Goal: Task Accomplishment & Management: Complete application form

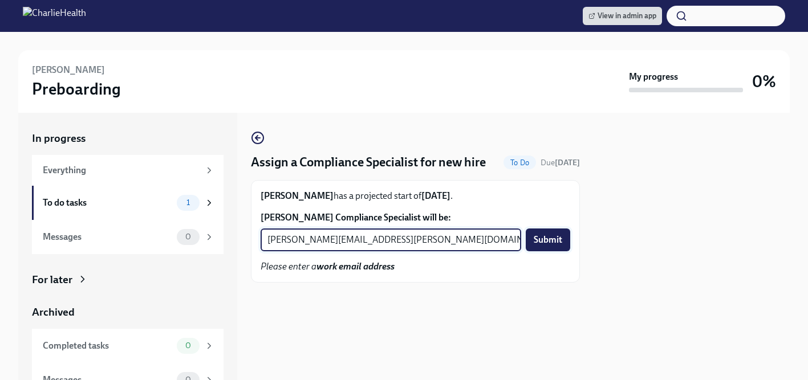
type input "[PERSON_NAME][EMAIL_ADDRESS][PERSON_NAME][DOMAIN_NAME]"
click at [548, 238] on span "Submit" at bounding box center [547, 239] width 28 height 11
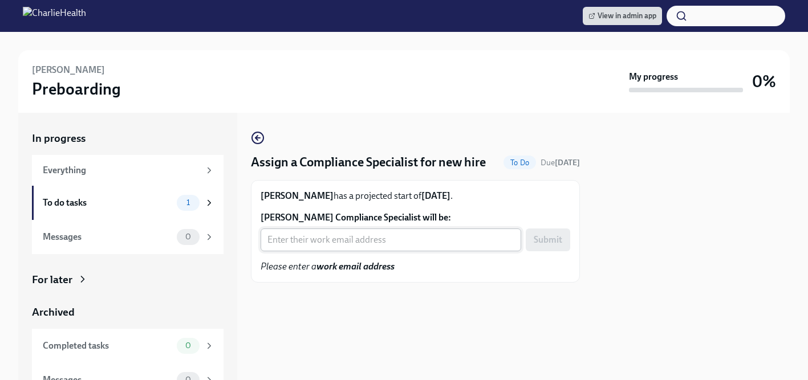
click at [366, 235] on input "[PERSON_NAME] Compliance Specialist will be:" at bounding box center [390, 240] width 260 height 23
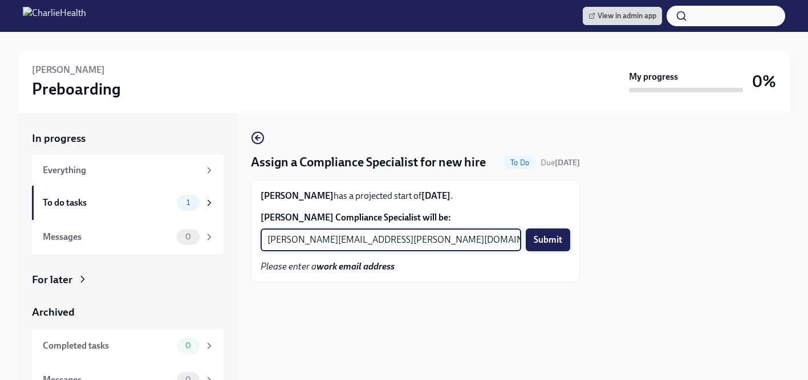
type input "[PERSON_NAME][EMAIL_ADDRESS][PERSON_NAME][DOMAIN_NAME]"
click at [557, 246] on button "Submit" at bounding box center [547, 240] width 44 height 23
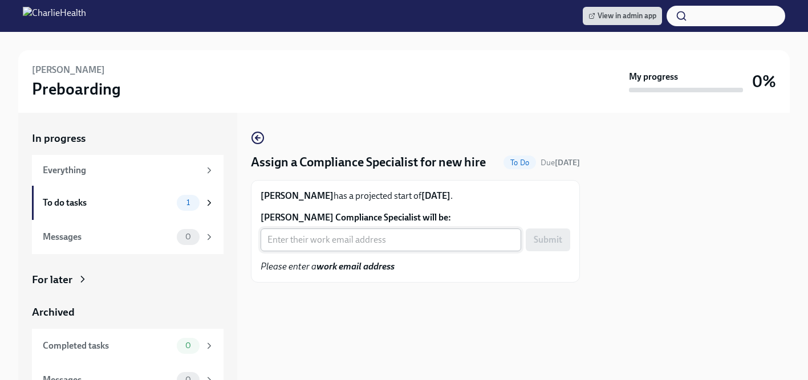
click at [380, 240] on input "Elena Pensa's Compliance Specialist will be:" at bounding box center [390, 240] width 260 height 23
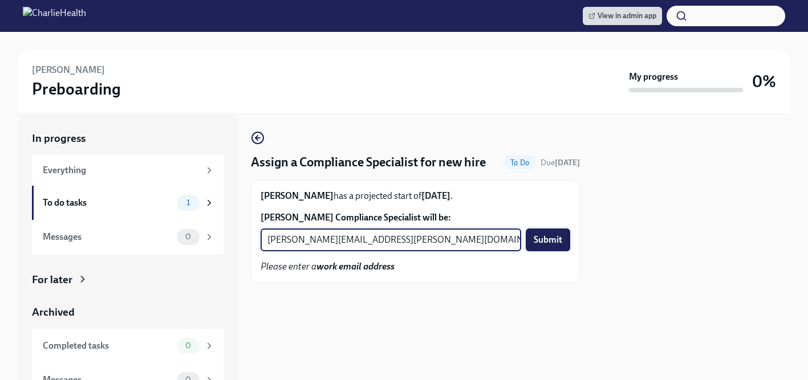
type input "chelsey.mendoza@charliehealth.com"
click at [541, 239] on span "Submit" at bounding box center [547, 239] width 28 height 11
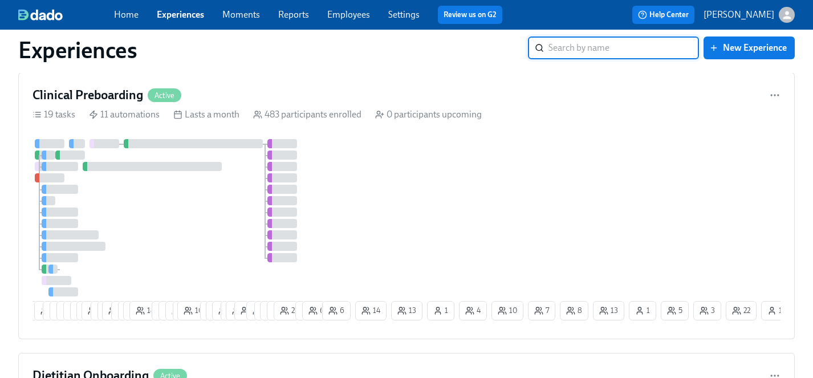
scroll to position [3420, 0]
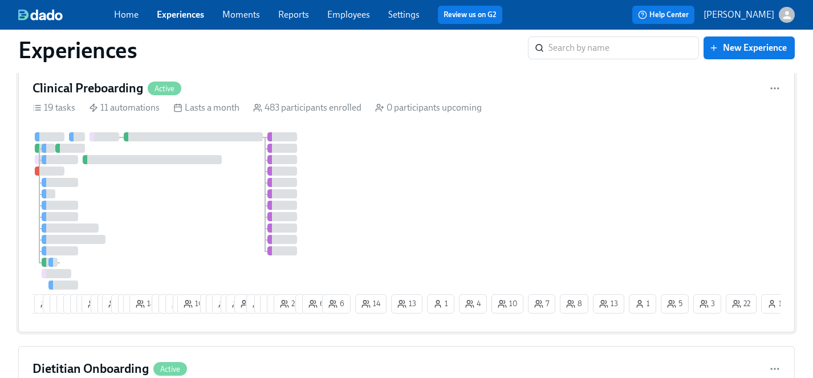
click at [324, 248] on div "13 13 13 3 3 5 7 4 8 29 4 2 19 7 7 12 18 9 8 9 5 10 7 17 15 5 23 3 11 9 12 13 2…" at bounding box center [406, 225] width 748 height 186
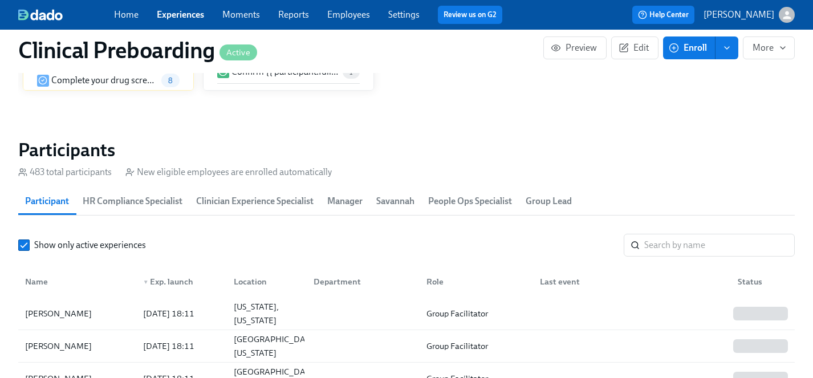
scroll to position [1192, 0]
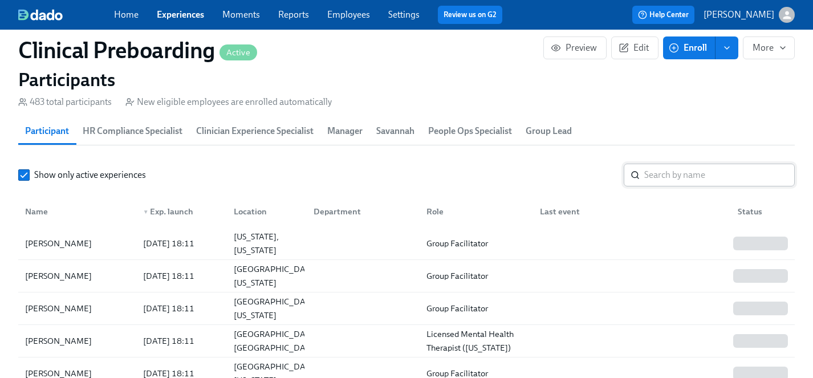
click at [662, 176] on input "search" at bounding box center [719, 175] width 150 height 23
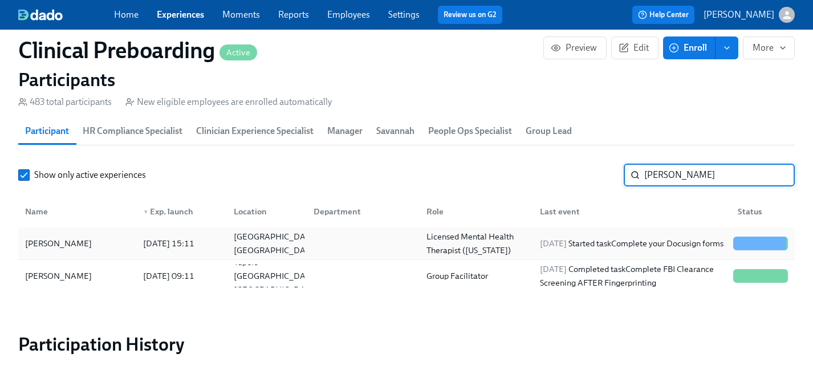
type input "[PERSON_NAME]"
click at [51, 242] on div "[PERSON_NAME]" at bounding box center [59, 243] width 76 height 14
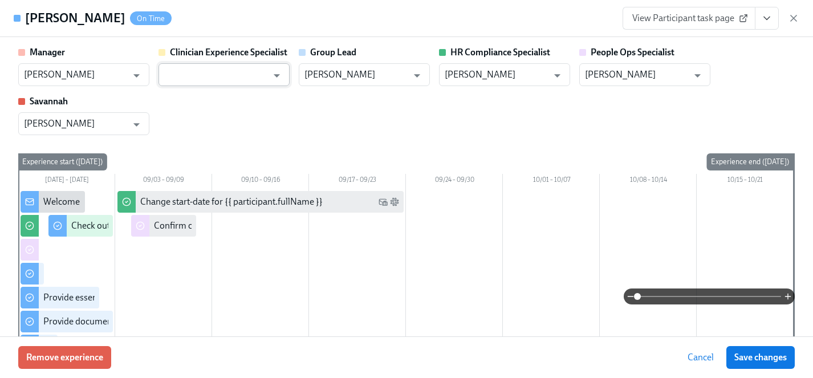
click at [236, 71] on input "text" at bounding box center [215, 74] width 103 height 23
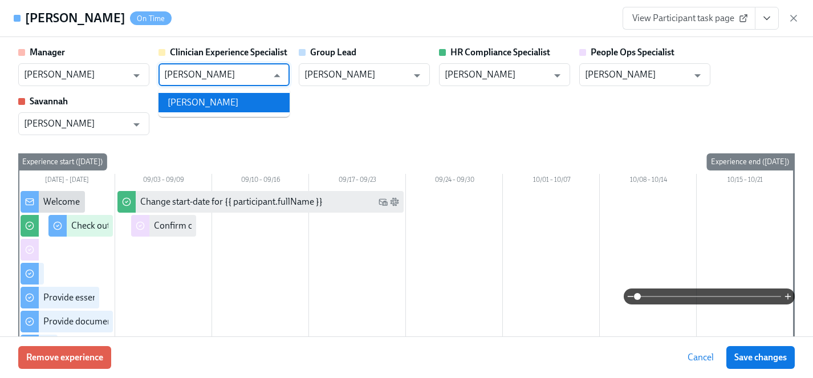
click at [223, 105] on li "[PERSON_NAME]" at bounding box center [223, 102] width 131 height 19
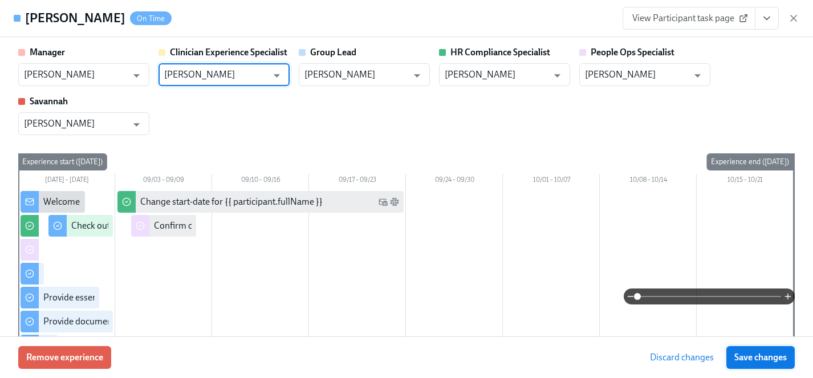
type input "[PERSON_NAME]"
click at [753, 363] on button "Save changes" at bounding box center [760, 357] width 68 height 23
type input "[PERSON_NAME]"
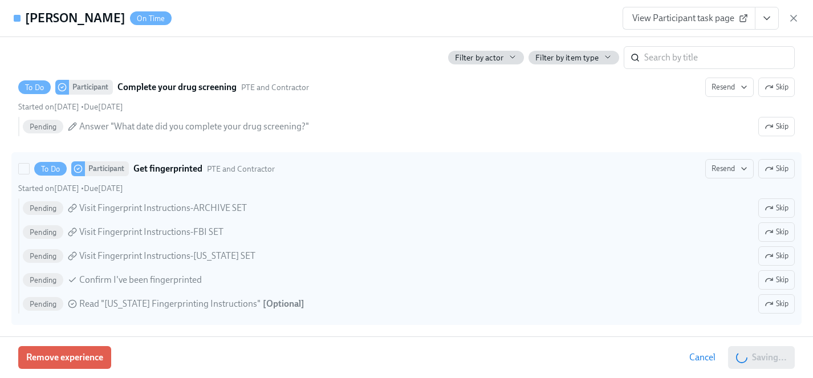
scroll to position [1764, 0]
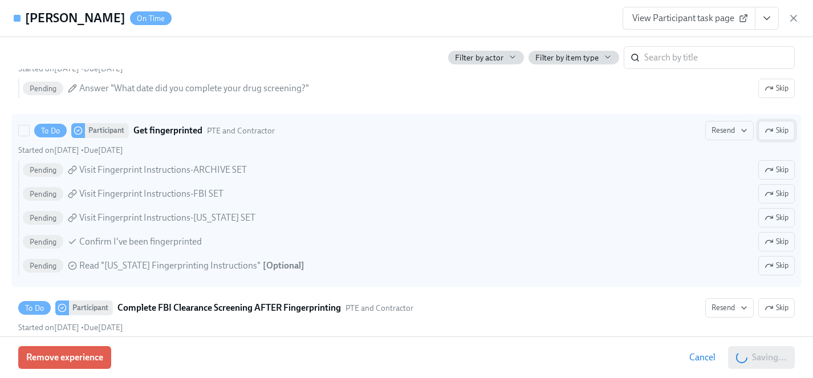
click at [780, 127] on span "Skip" at bounding box center [776, 130] width 24 height 11
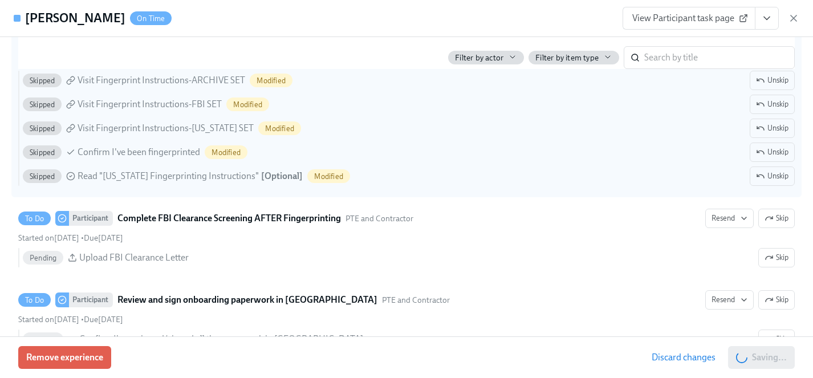
scroll to position [1874, 0]
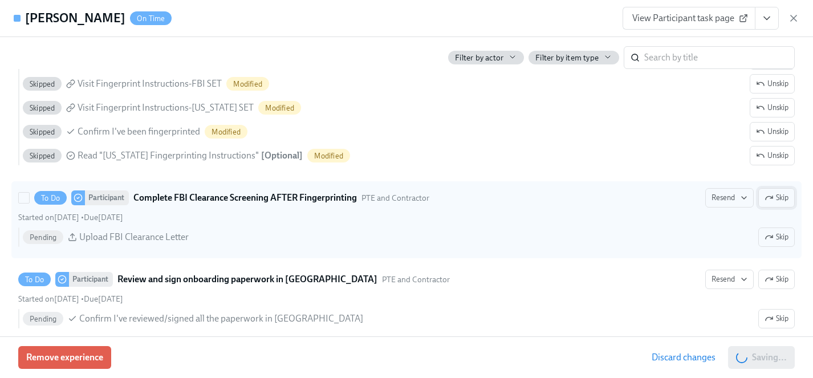
click at [773, 195] on span "Skip" at bounding box center [776, 197] width 24 height 11
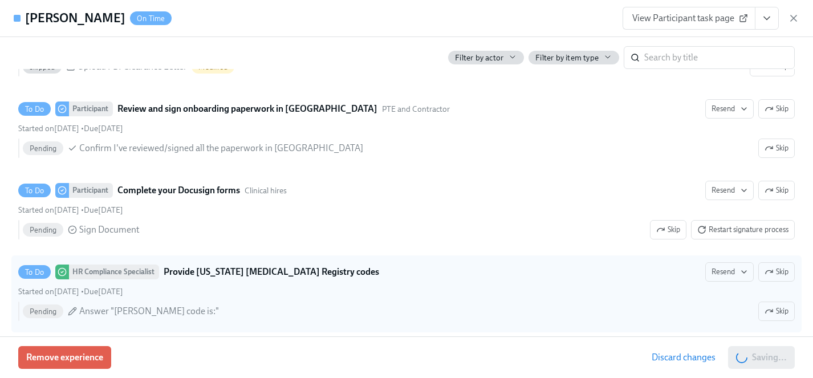
scroll to position [2047, 0]
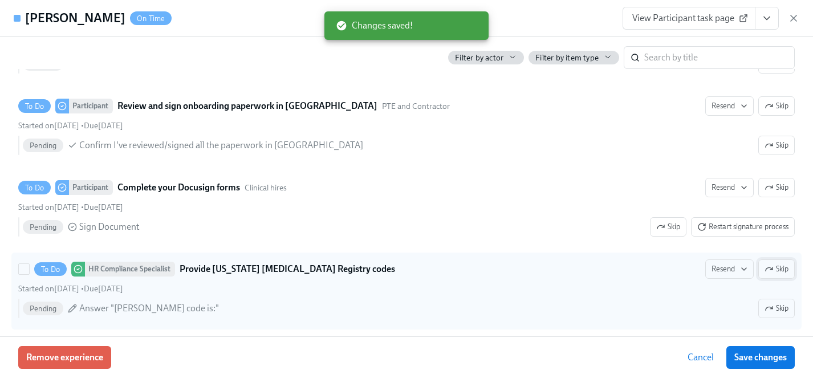
click at [773, 267] on span "Skip" at bounding box center [776, 268] width 24 height 11
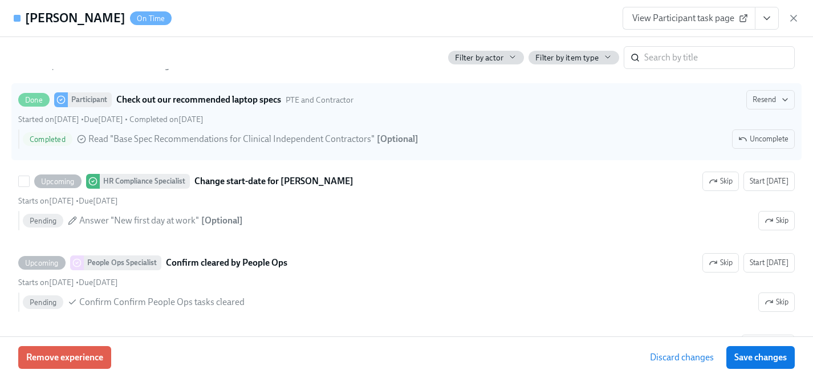
scroll to position [2454, 0]
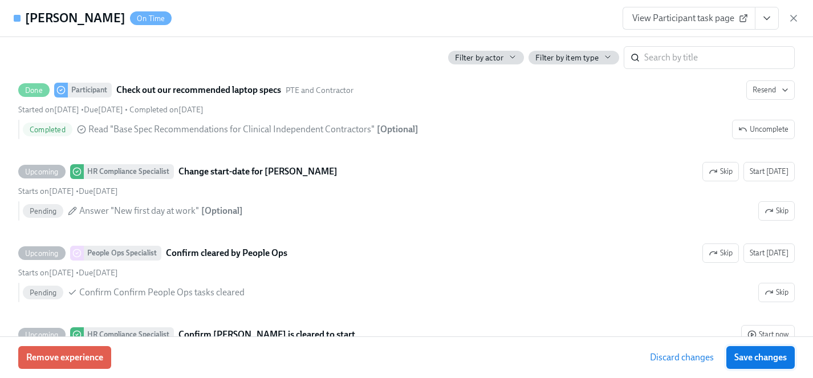
click at [750, 356] on span "Save changes" at bounding box center [760, 357] width 52 height 11
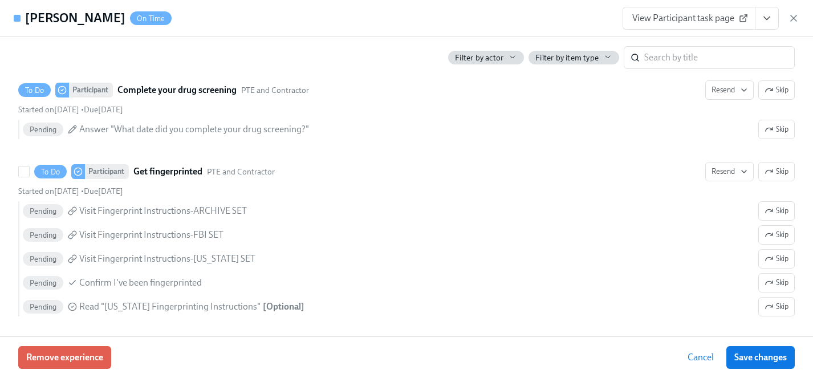
scroll to position [1746, 0]
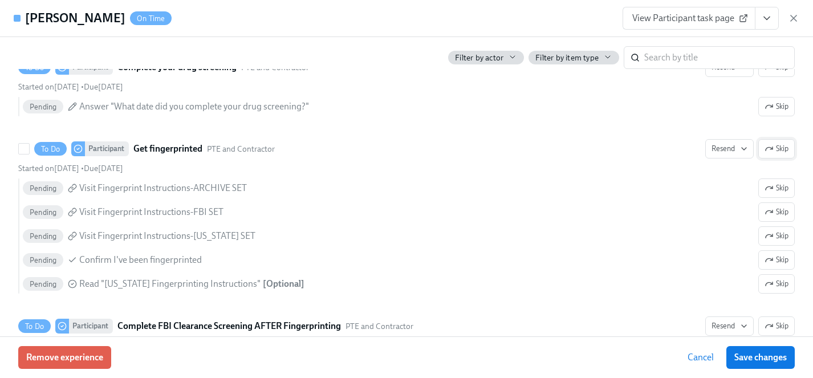
click at [786, 151] on span "Skip" at bounding box center [776, 148] width 24 height 11
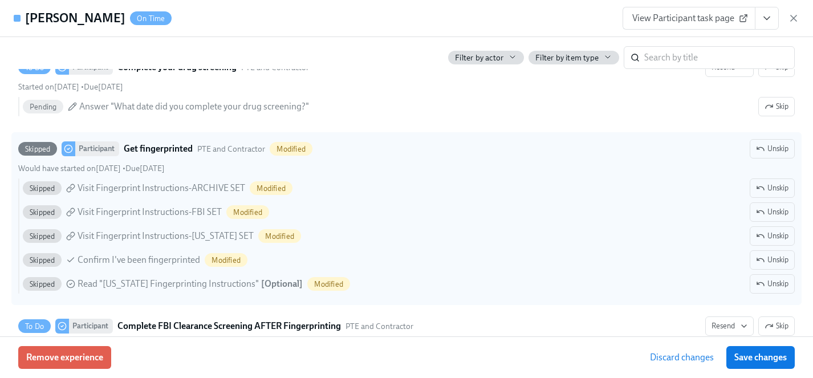
drag, startPoint x: 773, startPoint y: 357, endPoint x: 541, endPoint y: 220, distance: 268.8
click at [773, 357] on span "Save changes" at bounding box center [760, 357] width 52 height 11
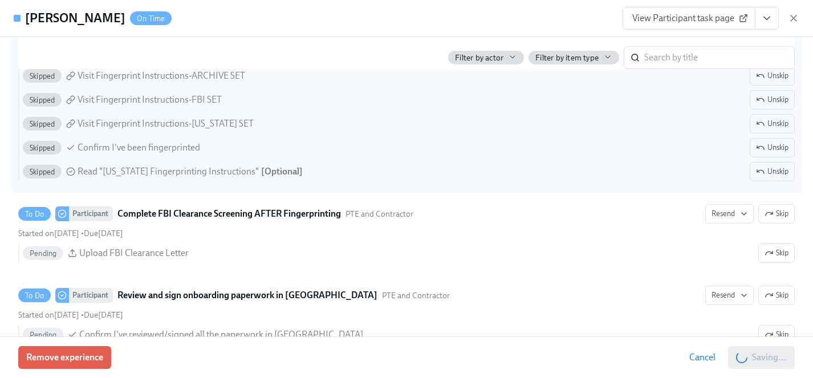
scroll to position [1883, 0]
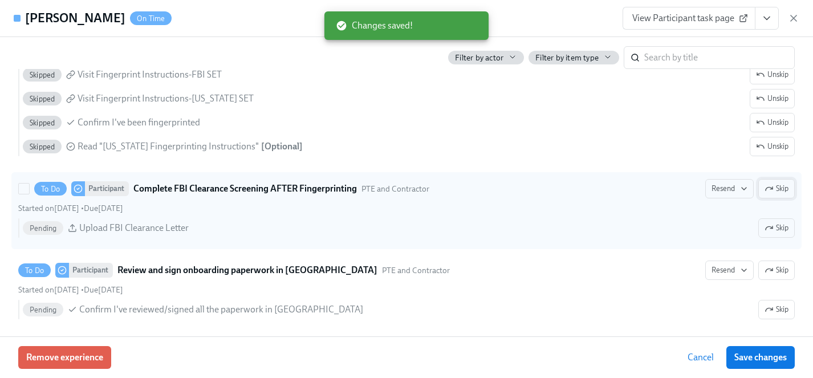
click at [774, 188] on span "Skip" at bounding box center [776, 188] width 24 height 11
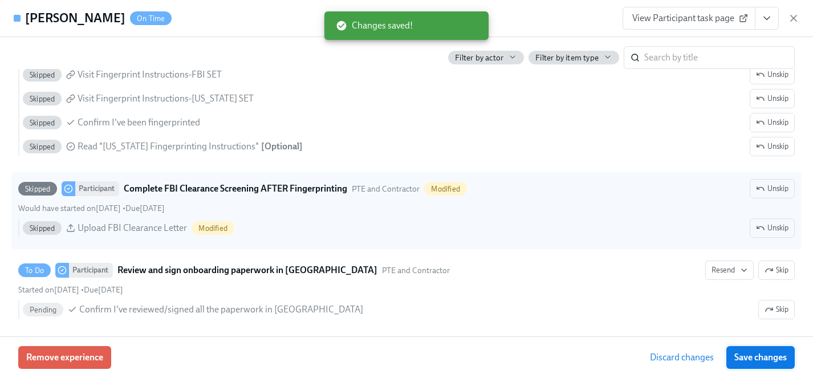
click at [772, 361] on span "Save changes" at bounding box center [760, 357] width 52 height 11
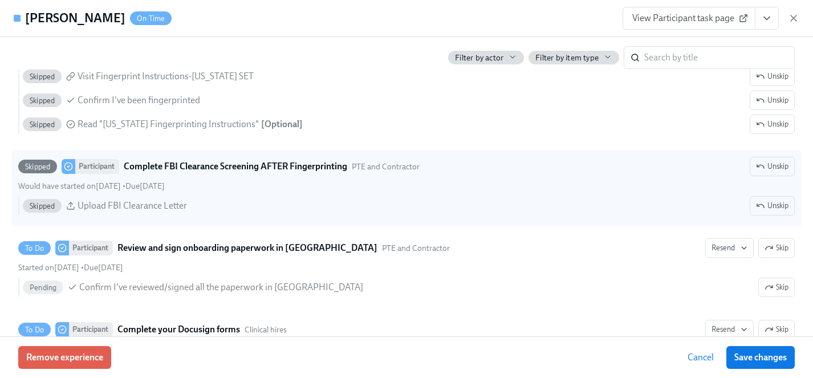
scroll to position [1518, 0]
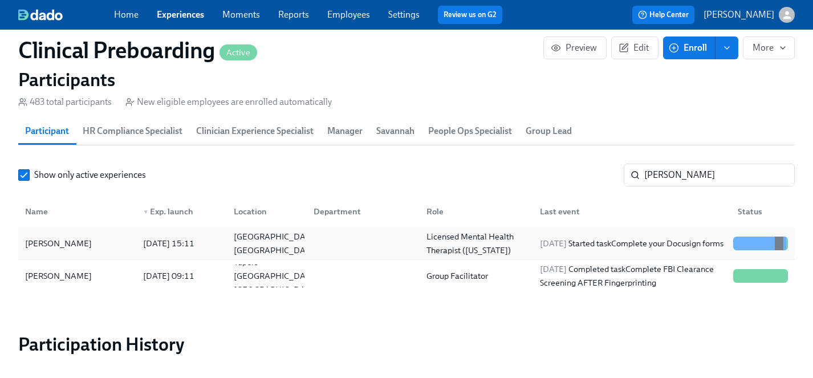
click at [49, 234] on div "[PERSON_NAME]" at bounding box center [77, 243] width 113 height 23
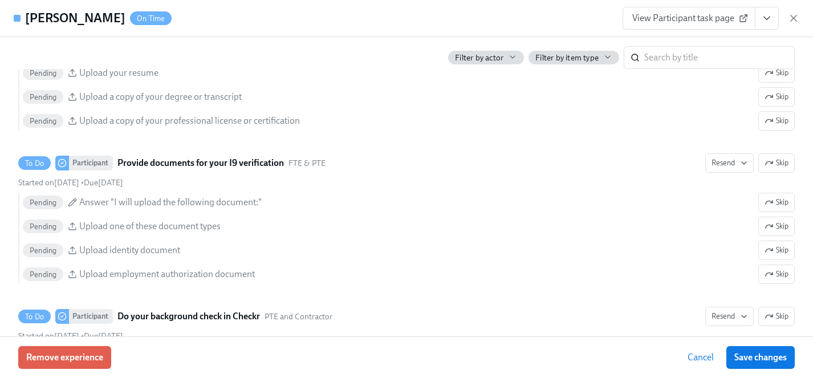
scroll to position [1048, 0]
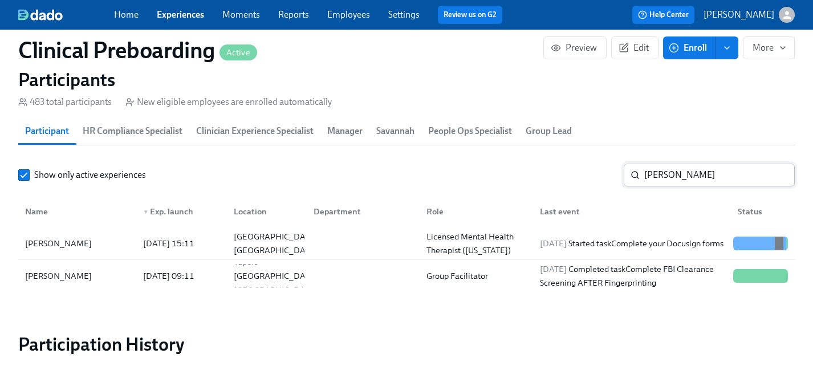
click at [665, 177] on input "[PERSON_NAME]" at bounding box center [719, 175] width 150 height 23
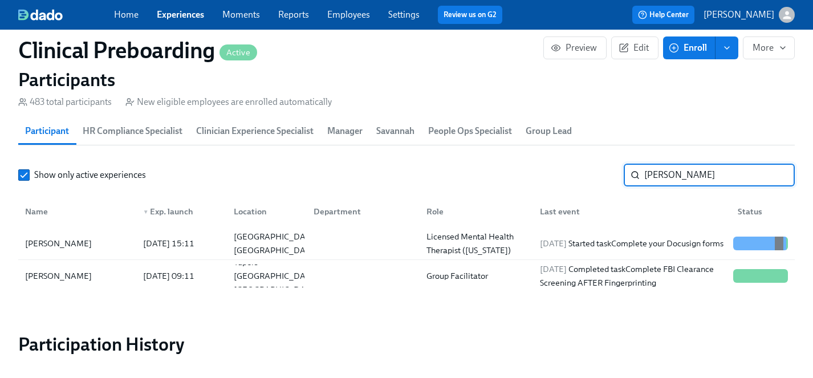
drag, startPoint x: 684, startPoint y: 177, endPoint x: 557, endPoint y: 177, distance: 127.7
click at [557, 177] on div "Show only active experiences [PERSON_NAME]" at bounding box center [406, 175] width 776 height 23
type input "[PERSON_NAME]"
click at [57, 236] on div "[PERSON_NAME]" at bounding box center [77, 243] width 113 height 23
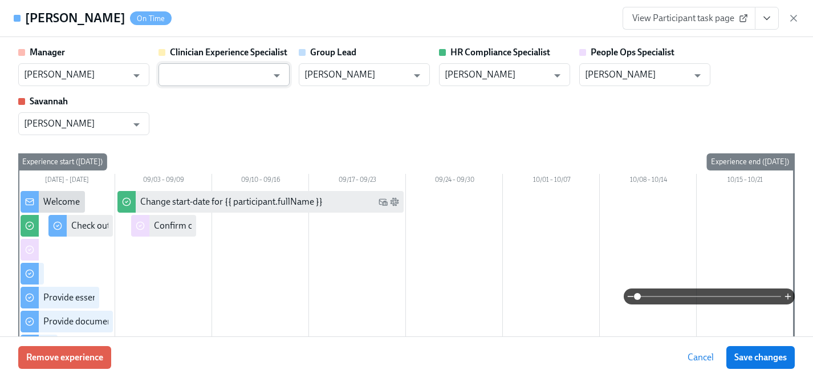
click at [236, 74] on input "text" at bounding box center [215, 74] width 103 height 23
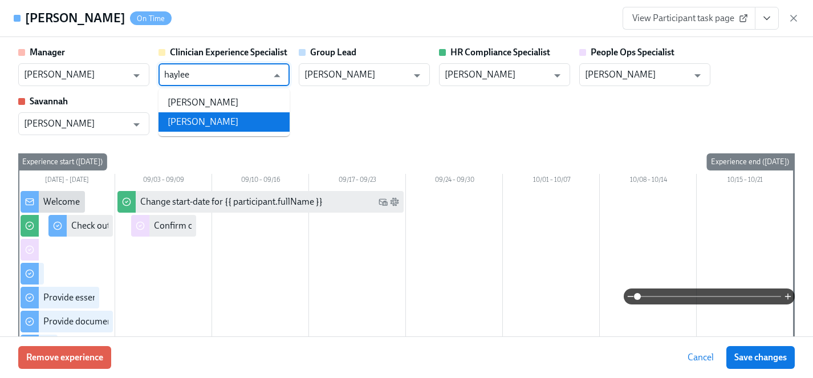
click at [223, 115] on li "[PERSON_NAME]" at bounding box center [223, 121] width 131 height 19
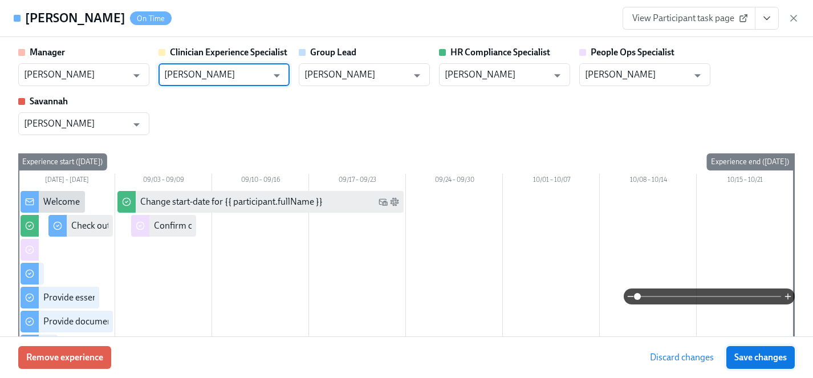
type input "[PERSON_NAME]"
click at [756, 353] on span "Save changes" at bounding box center [760, 357] width 52 height 11
type input "[PERSON_NAME]"
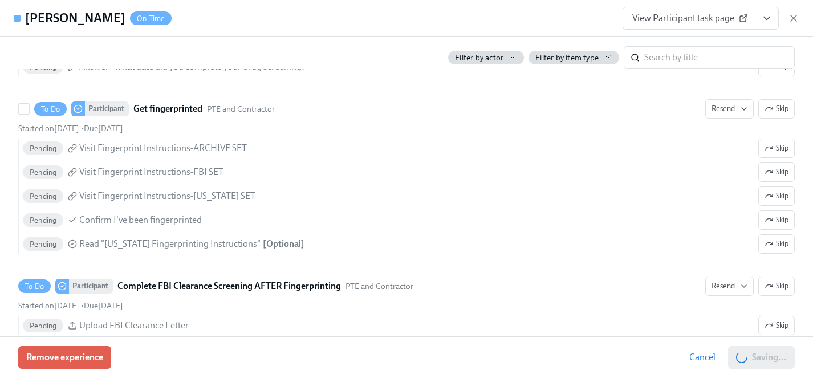
scroll to position [1776, 0]
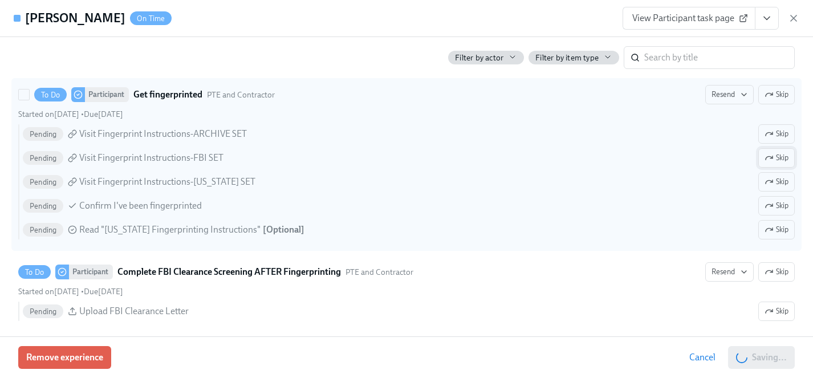
click at [774, 160] on span "Skip" at bounding box center [776, 157] width 24 height 11
click at [774, 180] on span "Skip" at bounding box center [776, 181] width 24 height 11
click at [790, 233] on button "Skip" at bounding box center [776, 229] width 36 height 19
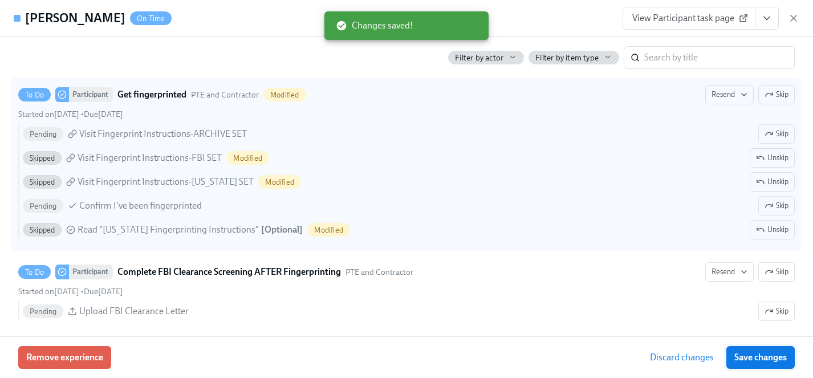
click at [753, 357] on span "Save changes" at bounding box center [760, 357] width 52 height 11
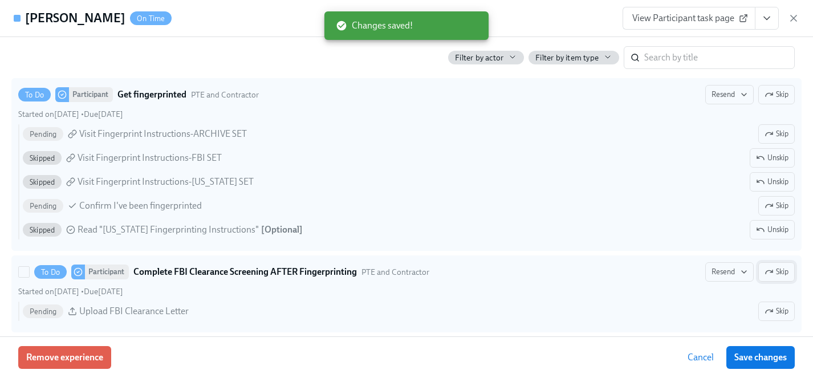
click at [772, 272] on icon "button" at bounding box center [768, 271] width 9 height 9
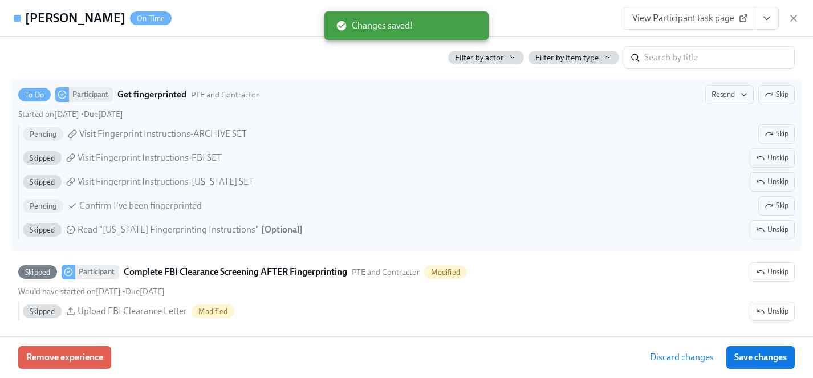
click at [775, 354] on span "Save changes" at bounding box center [760, 357] width 52 height 11
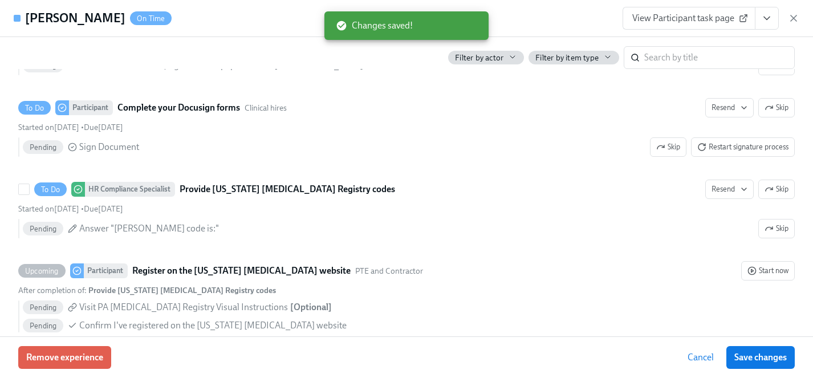
scroll to position [2102, 0]
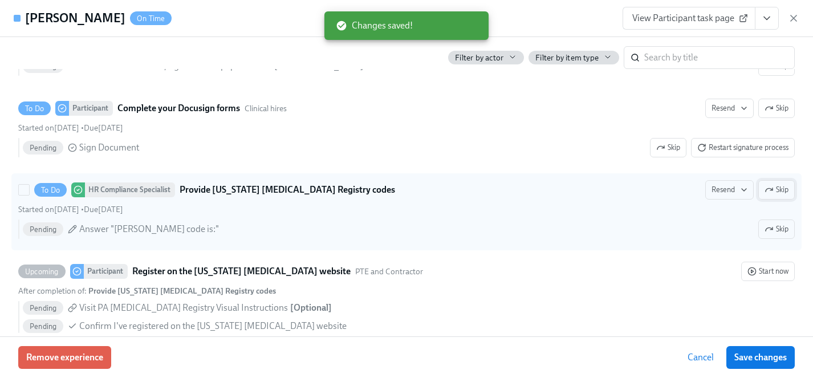
click at [777, 185] on span "Skip" at bounding box center [776, 189] width 24 height 11
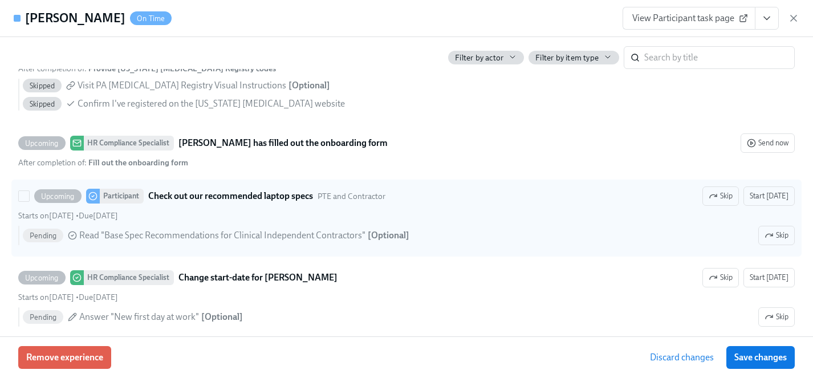
scroll to position [2339, 0]
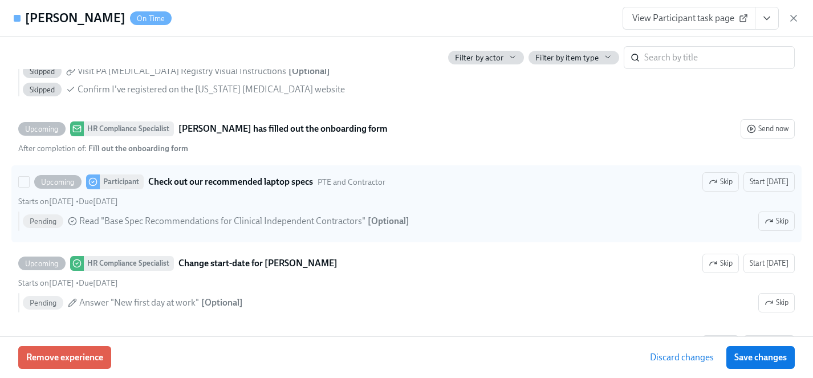
click at [717, 185] on icon "button" at bounding box center [712, 181] width 9 height 9
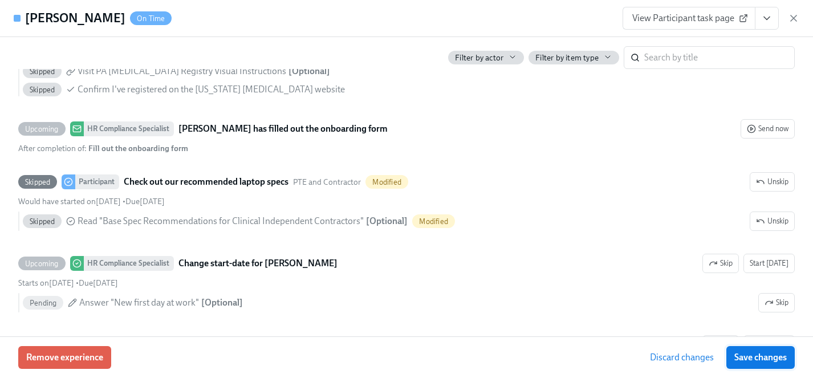
click at [777, 357] on span "Save changes" at bounding box center [760, 357] width 52 height 11
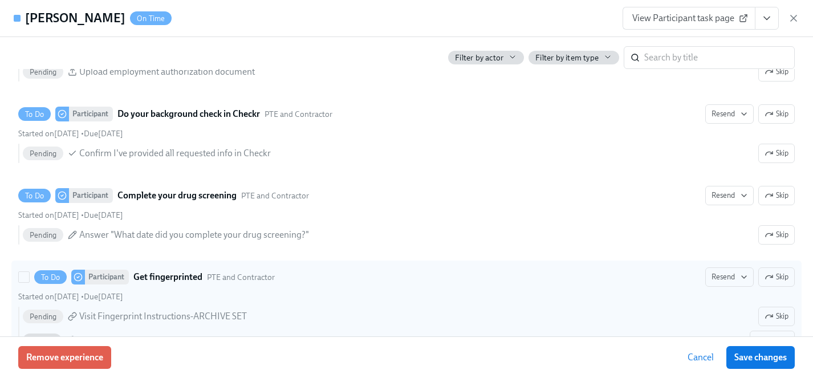
scroll to position [1682, 0]
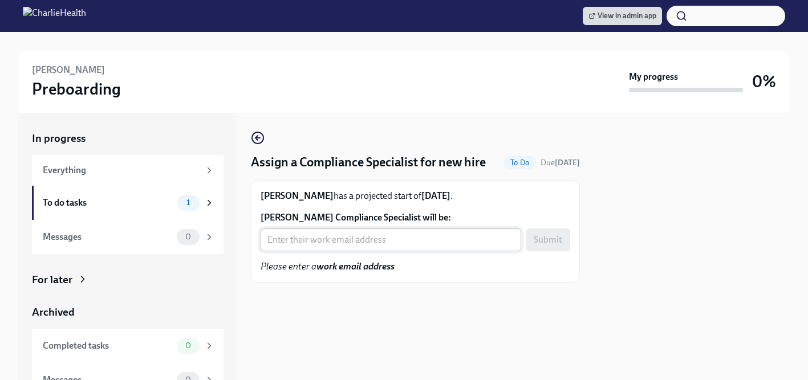
click at [331, 242] on input "Nicole King's Compliance Specialist will be:" at bounding box center [390, 240] width 260 height 23
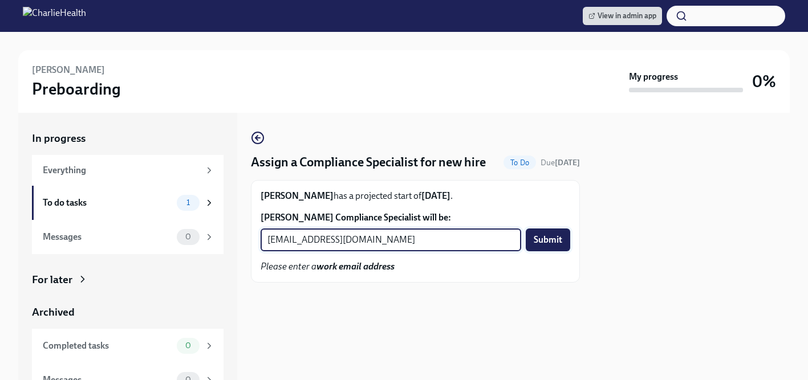
type input "[EMAIL_ADDRESS][DOMAIN_NAME]"
click at [547, 243] on span "Submit" at bounding box center [547, 239] width 28 height 11
click at [369, 246] on input "[PERSON_NAME] Compliance Specialist will be:" at bounding box center [390, 240] width 260 height 23
type input "[EMAIL_ADDRESS][DOMAIN_NAME]"
click at [536, 236] on span "Submit" at bounding box center [547, 239] width 28 height 11
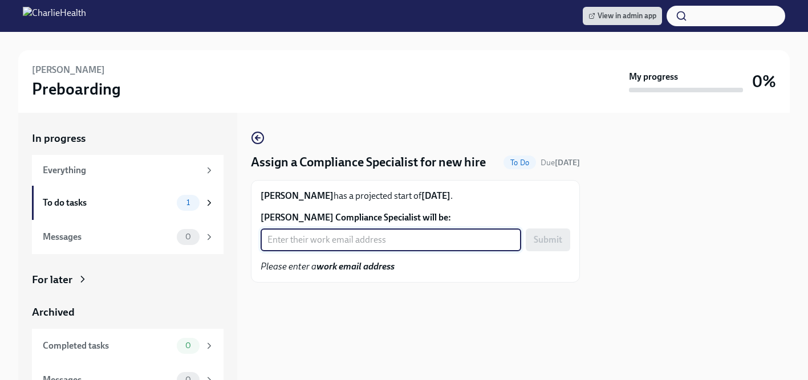
click at [362, 244] on input "Erica Threet's Compliance Specialist will be:" at bounding box center [390, 240] width 260 height 23
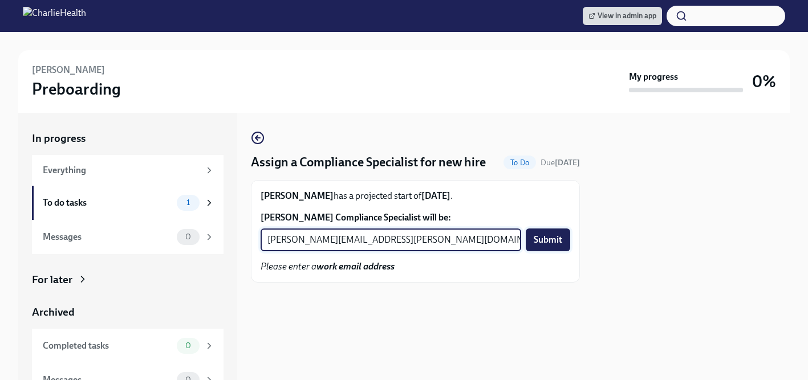
type input "kristy.johnson@charliehealth.com"
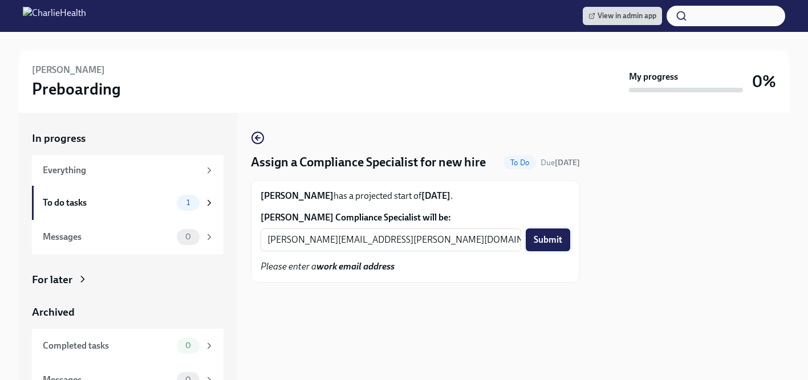
click at [550, 243] on span "Submit" at bounding box center [547, 239] width 28 height 11
